Goal: Transaction & Acquisition: Subscribe to service/newsletter

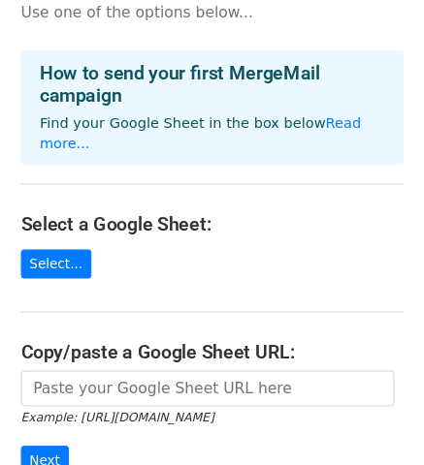
scroll to position [47, 0]
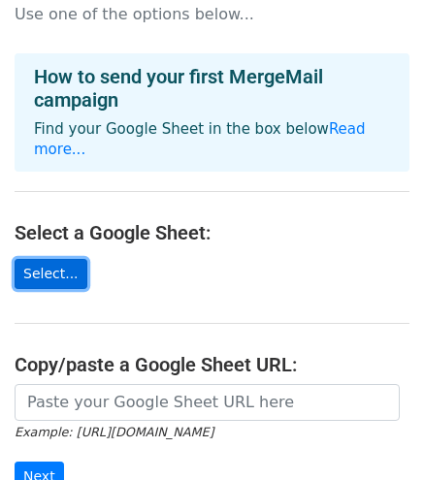
click at [46, 259] on link "Select..." at bounding box center [51, 274] width 73 height 30
click at [60, 259] on link "Select..." at bounding box center [51, 274] width 73 height 30
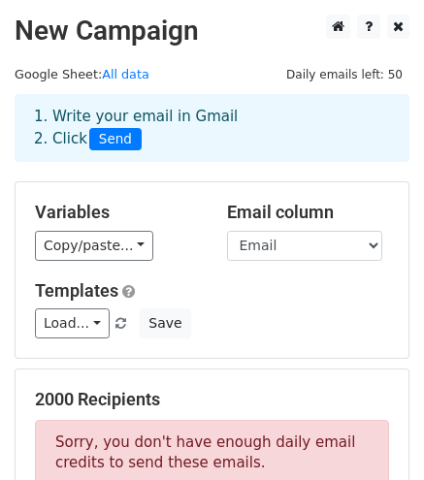
scroll to position [1, 0]
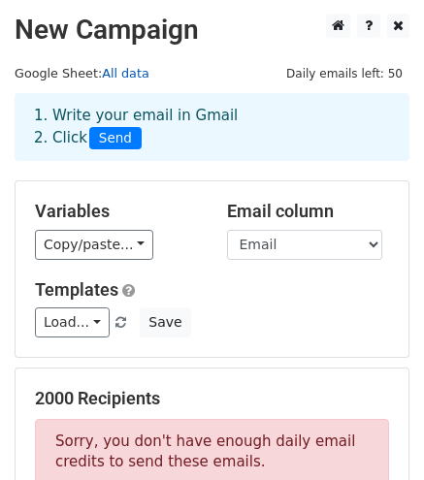
click at [122, 74] on link "All data" at bounding box center [126, 73] width 48 height 15
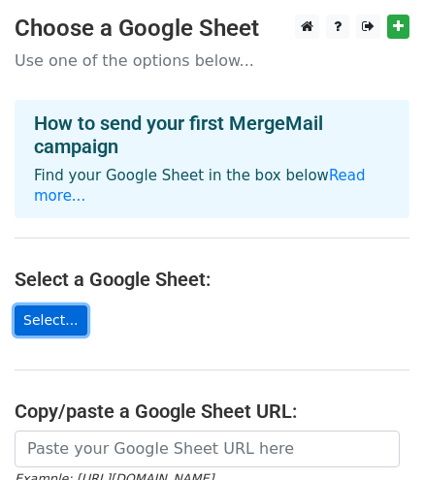
click at [57, 305] on link "Select..." at bounding box center [51, 320] width 73 height 30
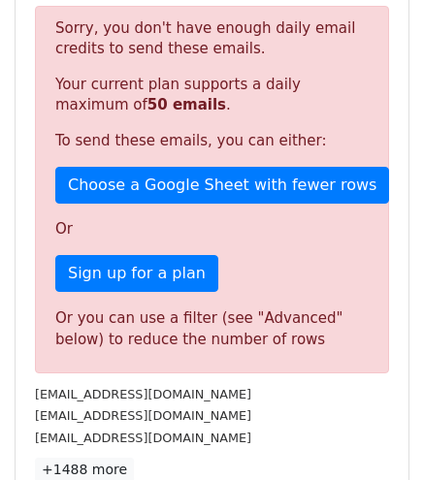
scroll to position [422, 0]
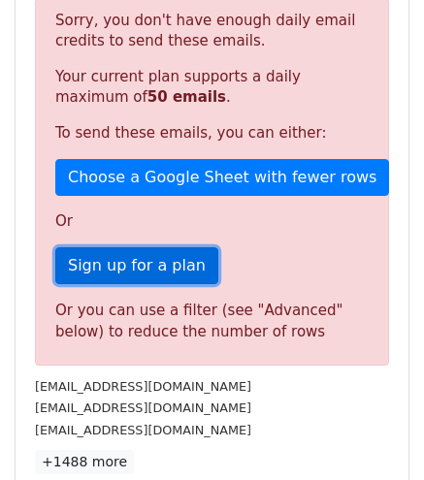
click at [138, 271] on link "Sign up for a plan" at bounding box center [136, 265] width 163 height 37
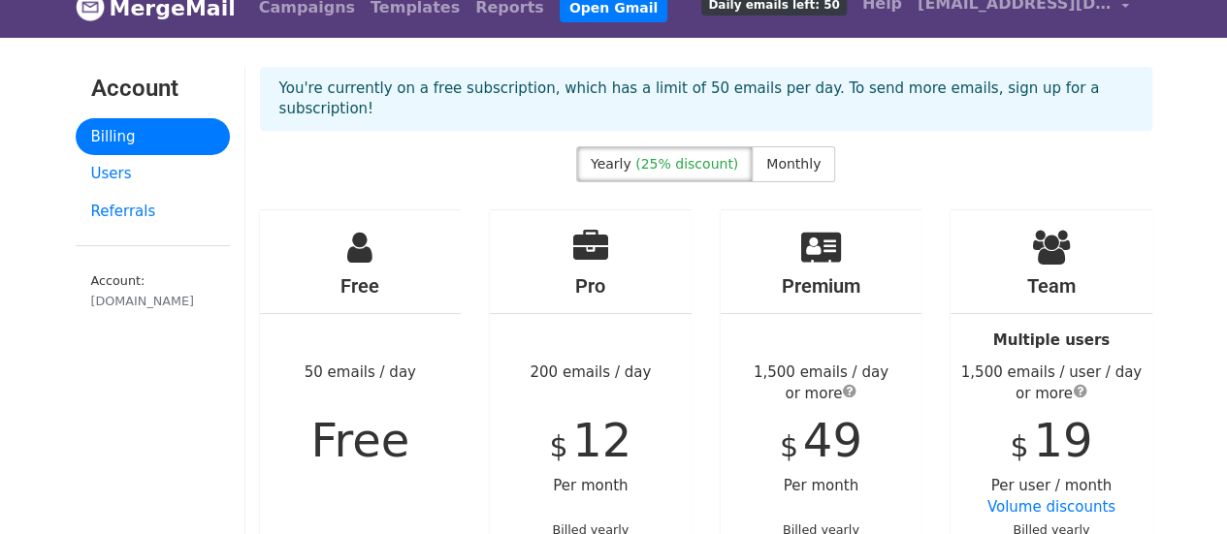
scroll to position [16, 0]
